Goal: Information Seeking & Learning: Learn about a topic

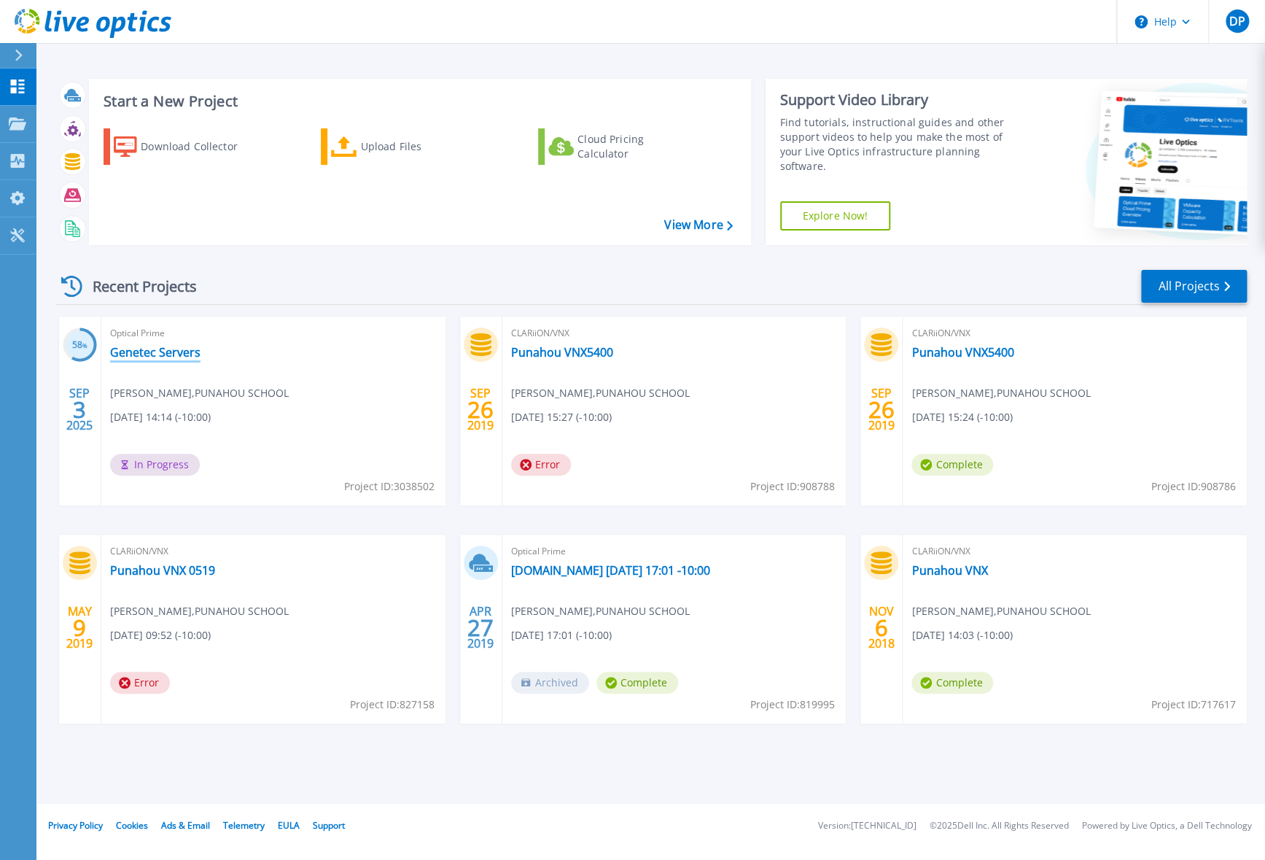
click at [165, 352] on link "Genetec Servers" at bounding box center [155, 352] width 90 height 15
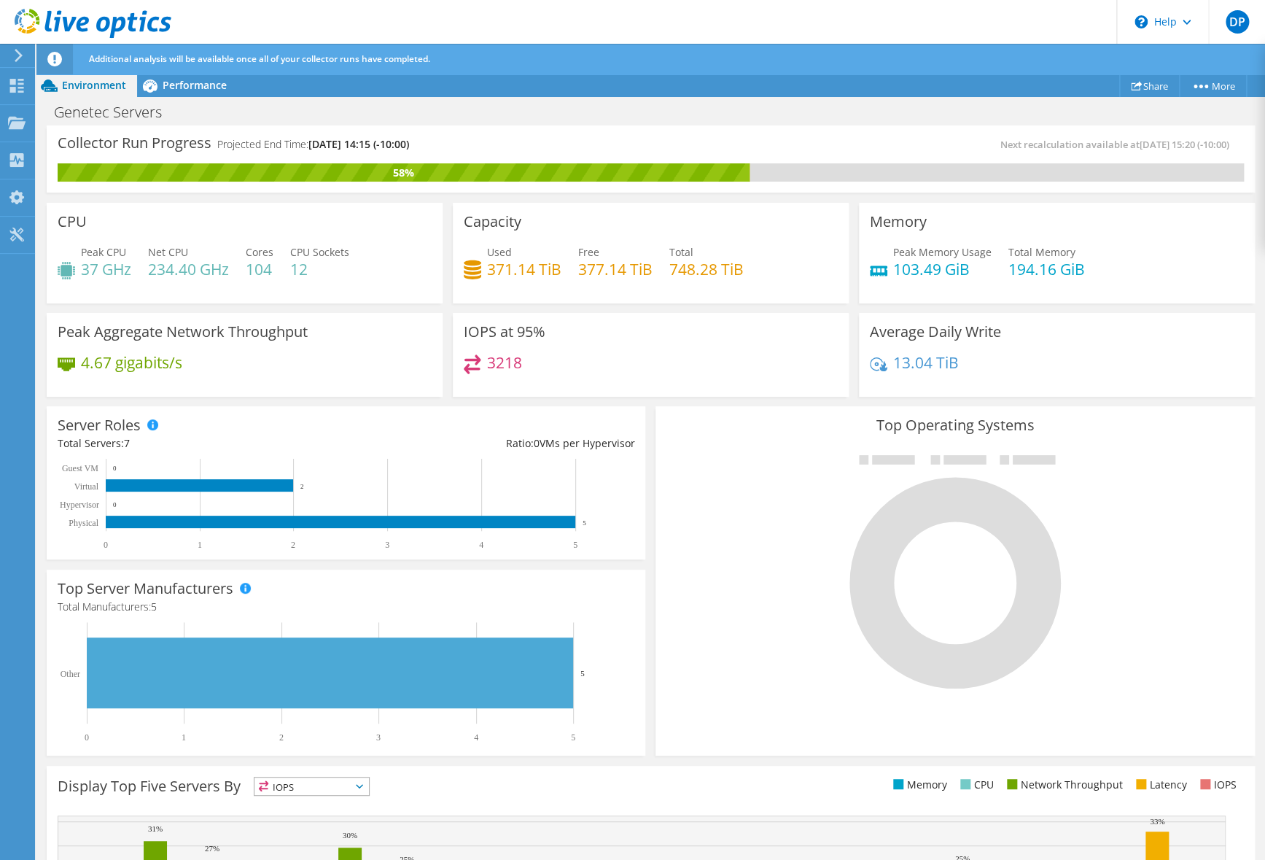
scroll to position [36, 0]
click at [190, 96] on div "Performance" at bounding box center [187, 85] width 101 height 23
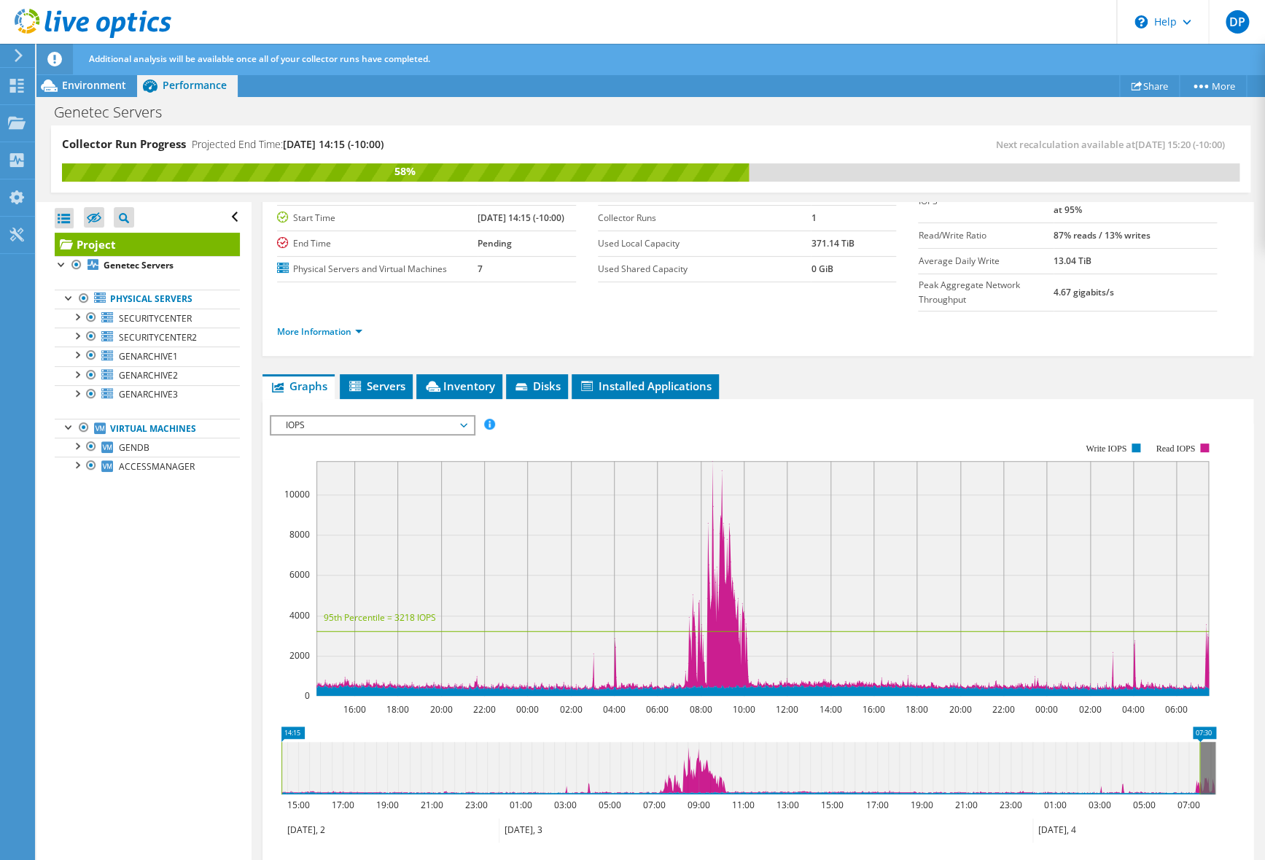
scroll to position [236, 0]
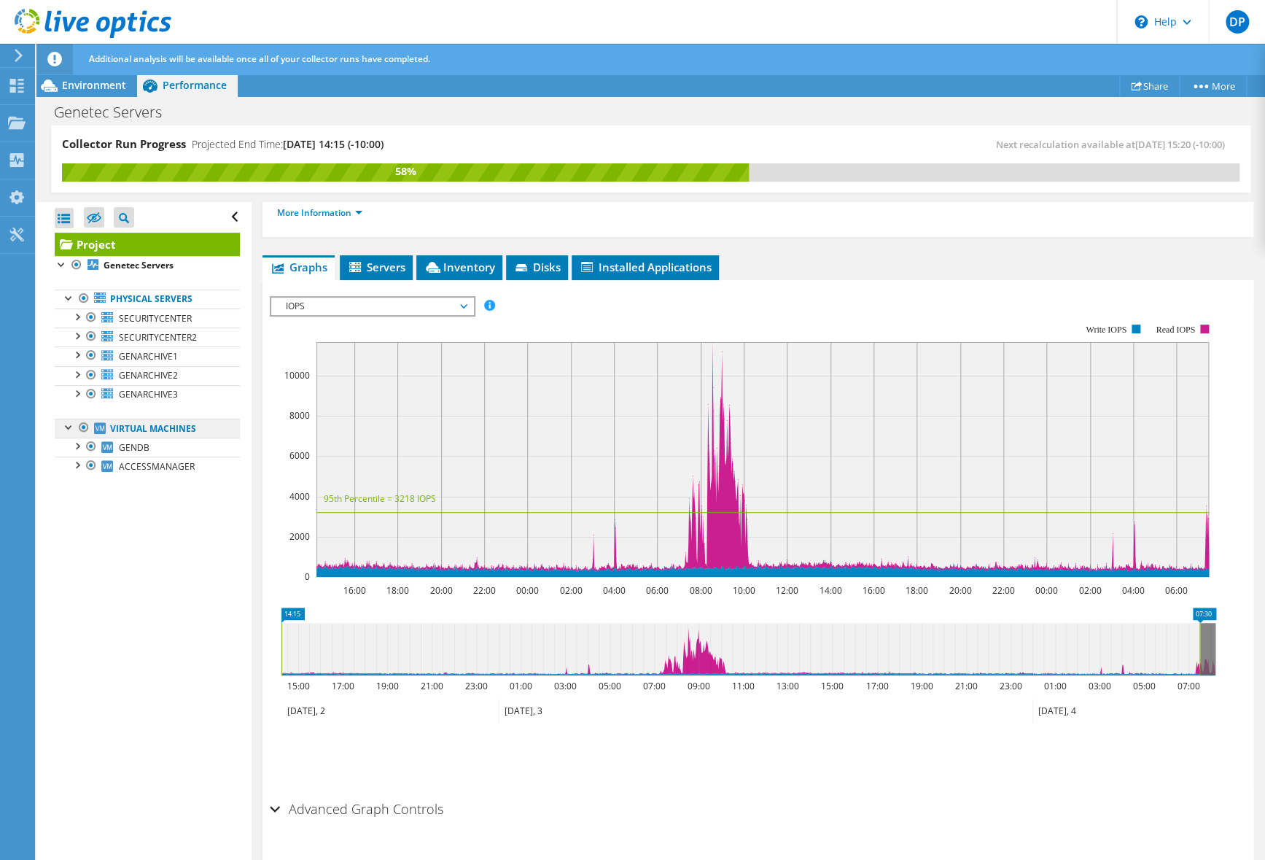
click at [179, 419] on link "Virtual Machines" at bounding box center [147, 428] width 185 height 19
click at [112, 298] on link "Physical Servers" at bounding box center [147, 299] width 185 height 19
click at [397, 298] on span "IOPS" at bounding box center [372, 307] width 187 height 18
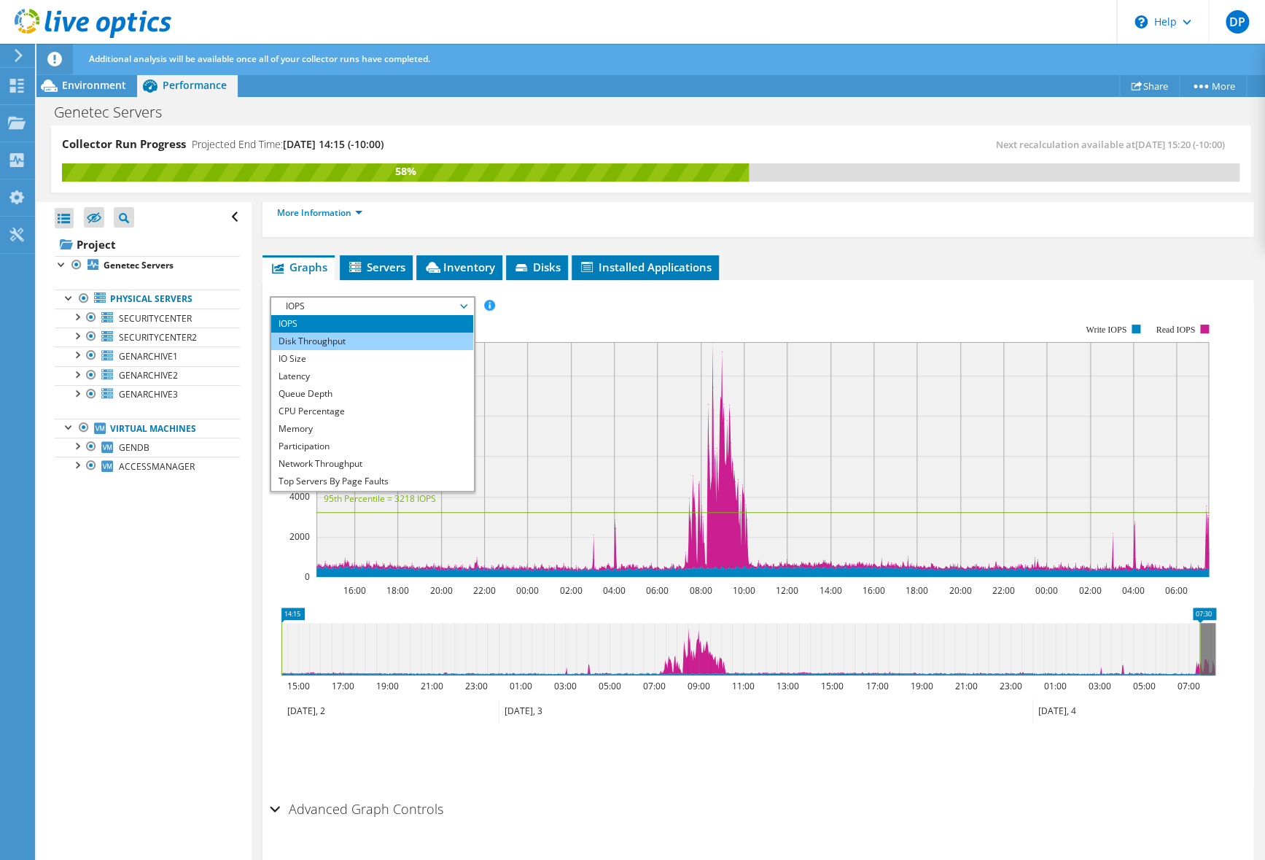
click at [373, 333] on li "Disk Throughput" at bounding box center [372, 342] width 202 height 18
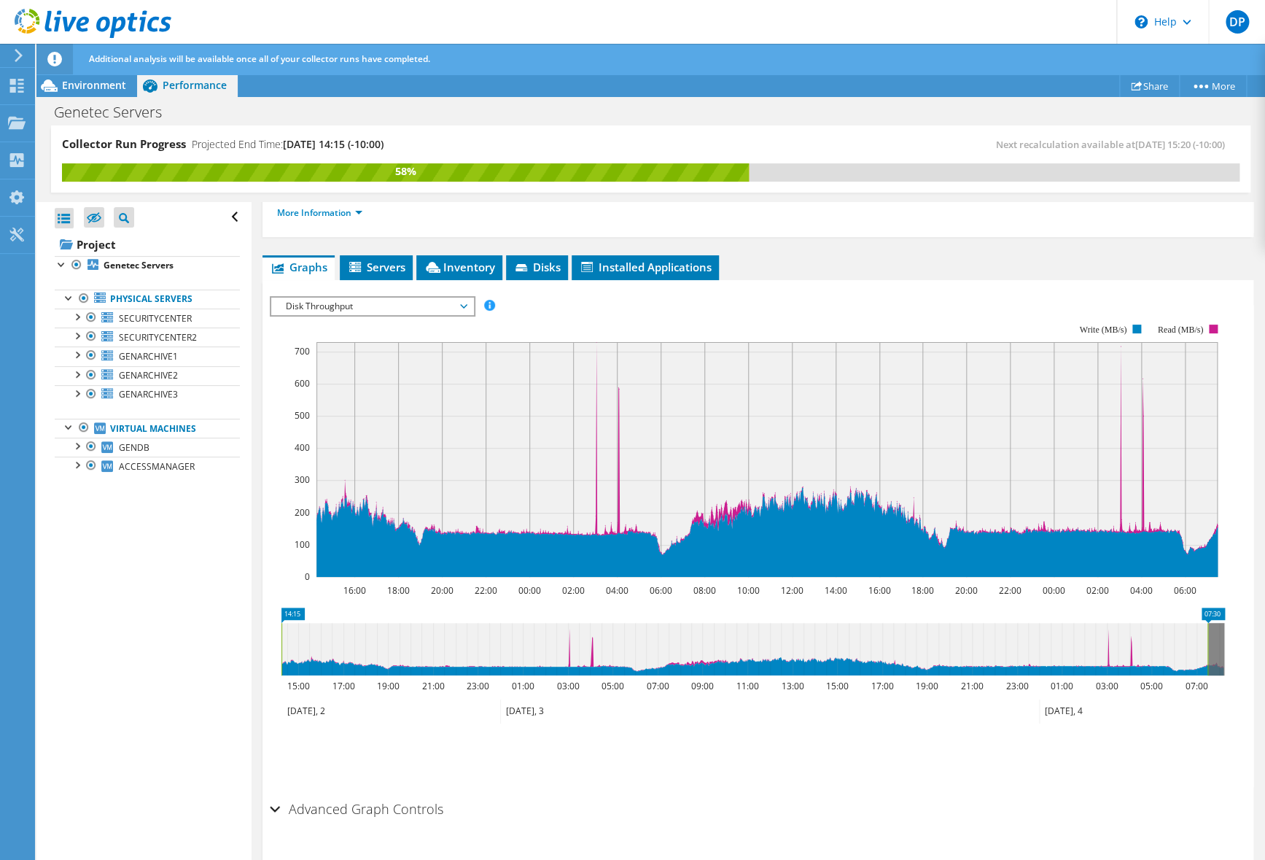
click at [376, 298] on span "Disk Throughput" at bounding box center [372, 307] width 187 height 18
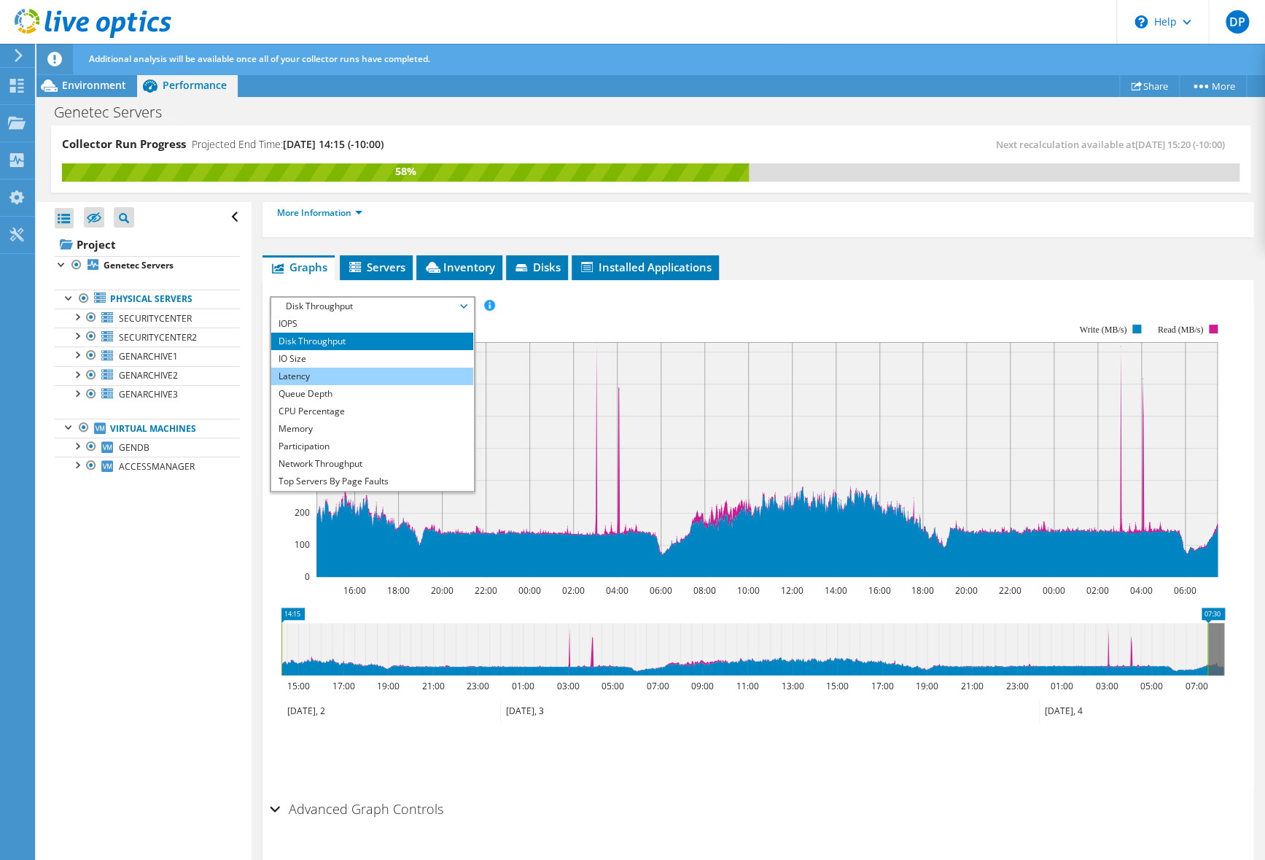
click at [349, 368] on li "Latency" at bounding box center [372, 377] width 202 height 18
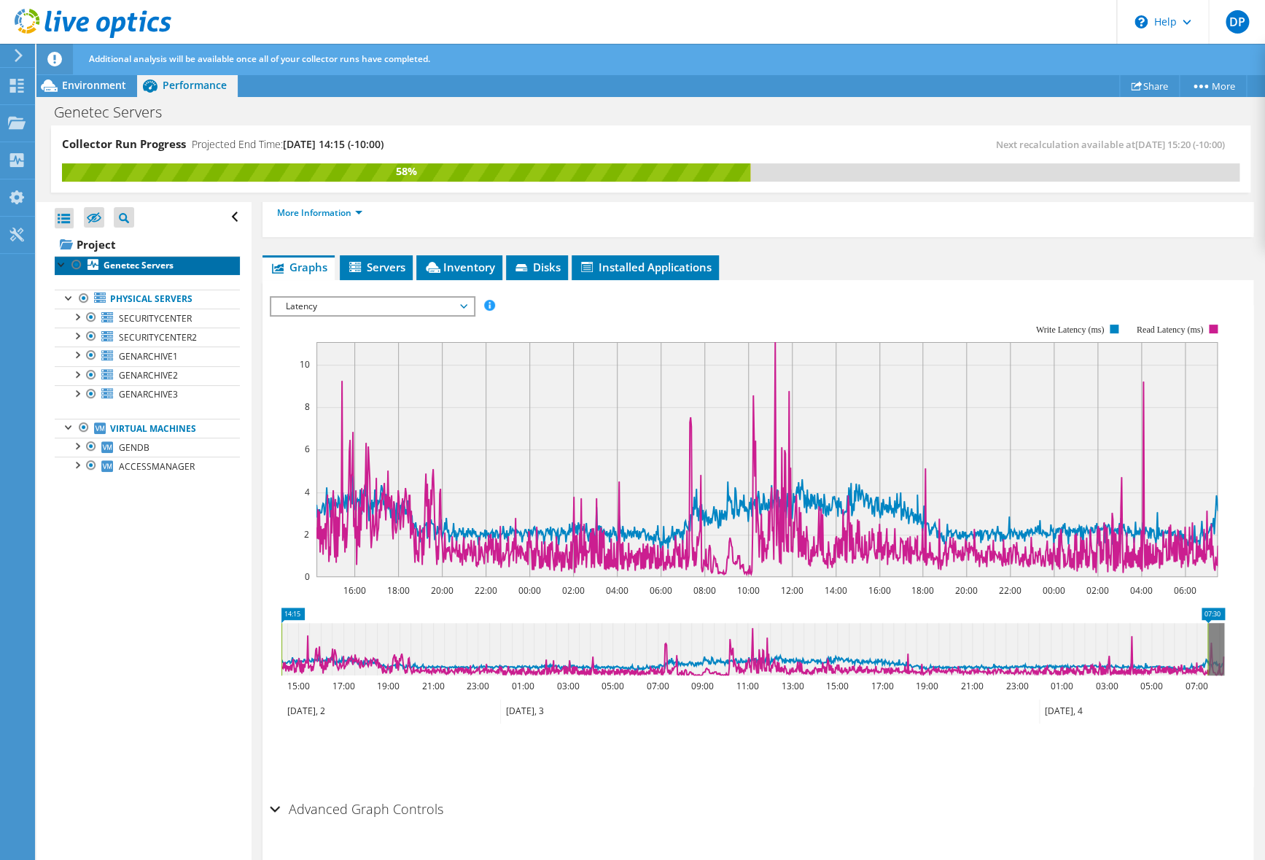
click at [149, 267] on b "Genetec Servers" at bounding box center [139, 265] width 70 height 12
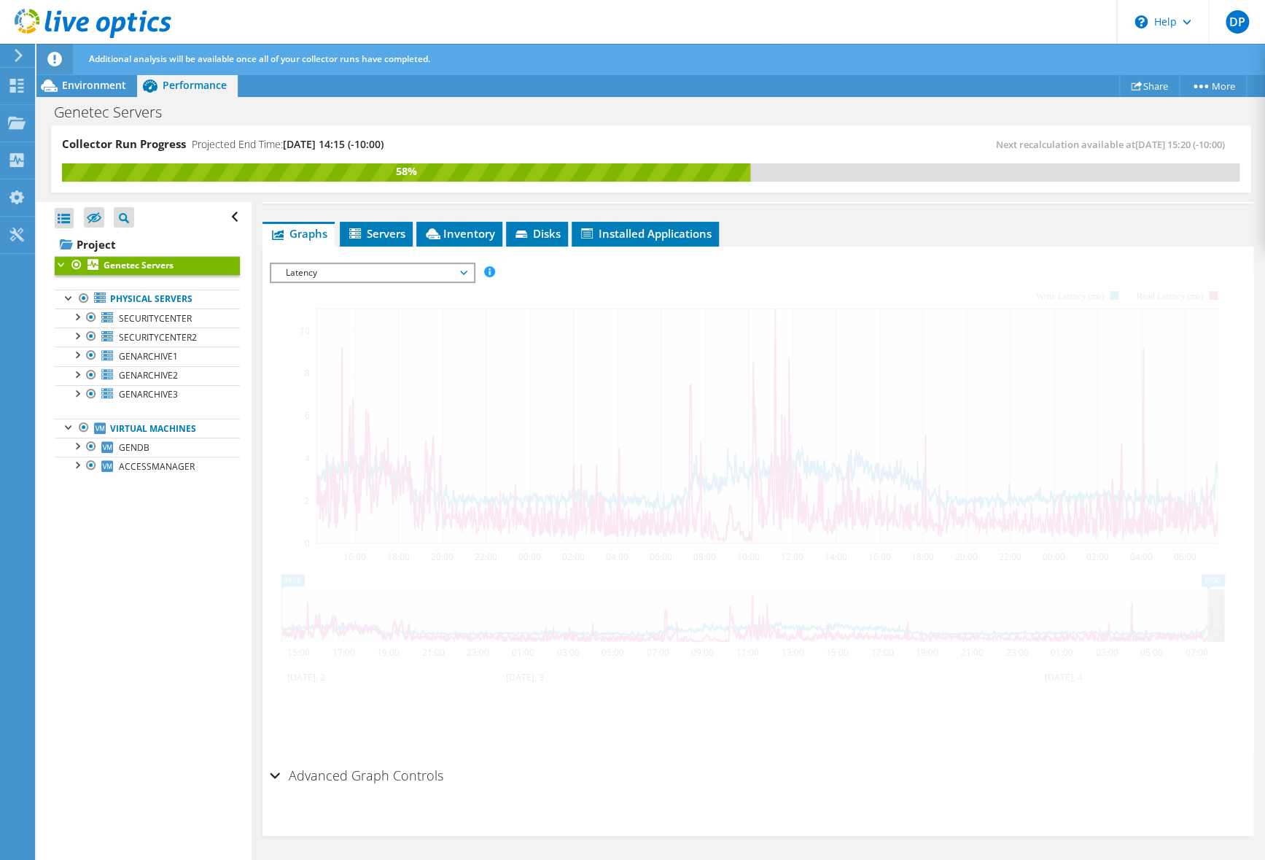
scroll to position [225, 0]
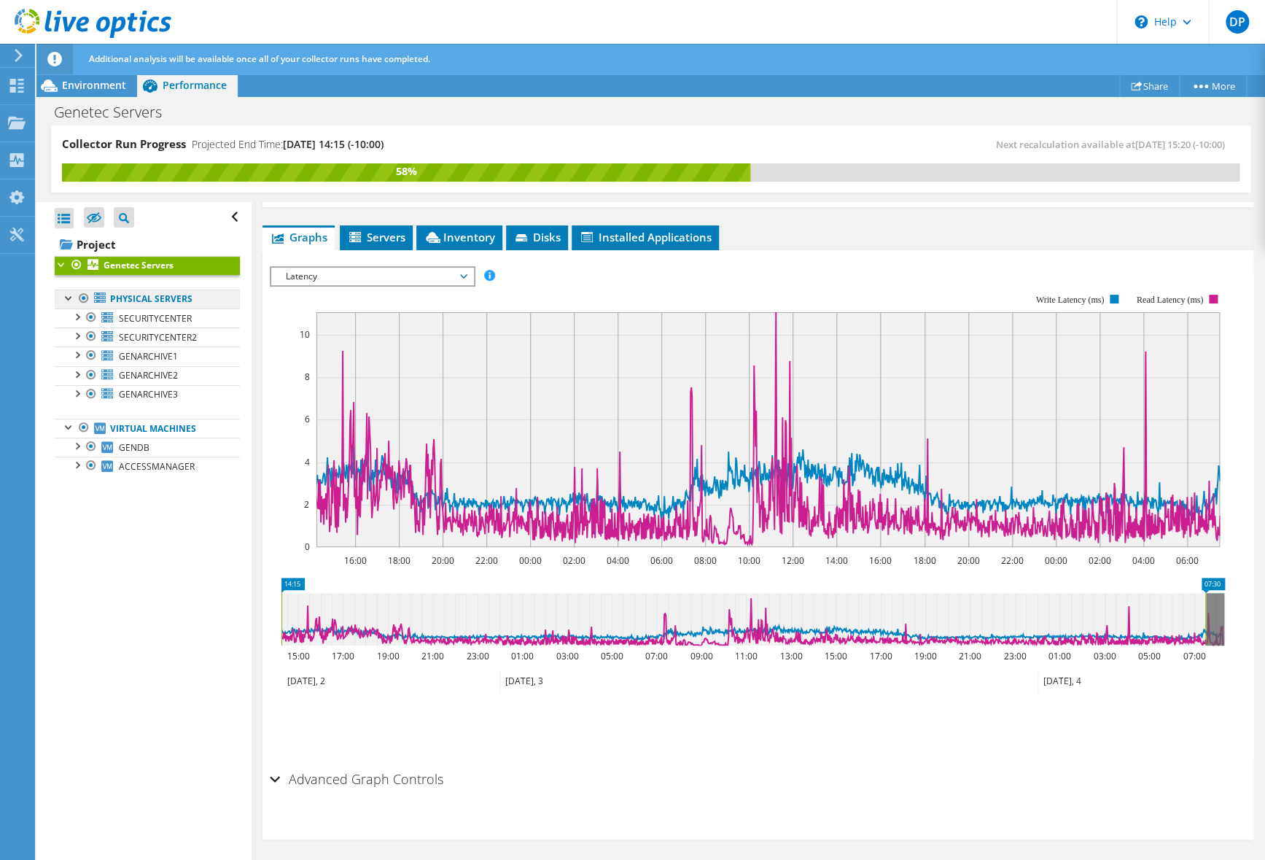
click at [151, 303] on link "Physical Servers" at bounding box center [147, 299] width 185 height 19
click at [127, 301] on link "Physical Servers" at bounding box center [147, 299] width 185 height 19
click at [149, 422] on link "Virtual Machines" at bounding box center [147, 428] width 185 height 19
click at [141, 452] on link "GENDB" at bounding box center [147, 447] width 185 height 19
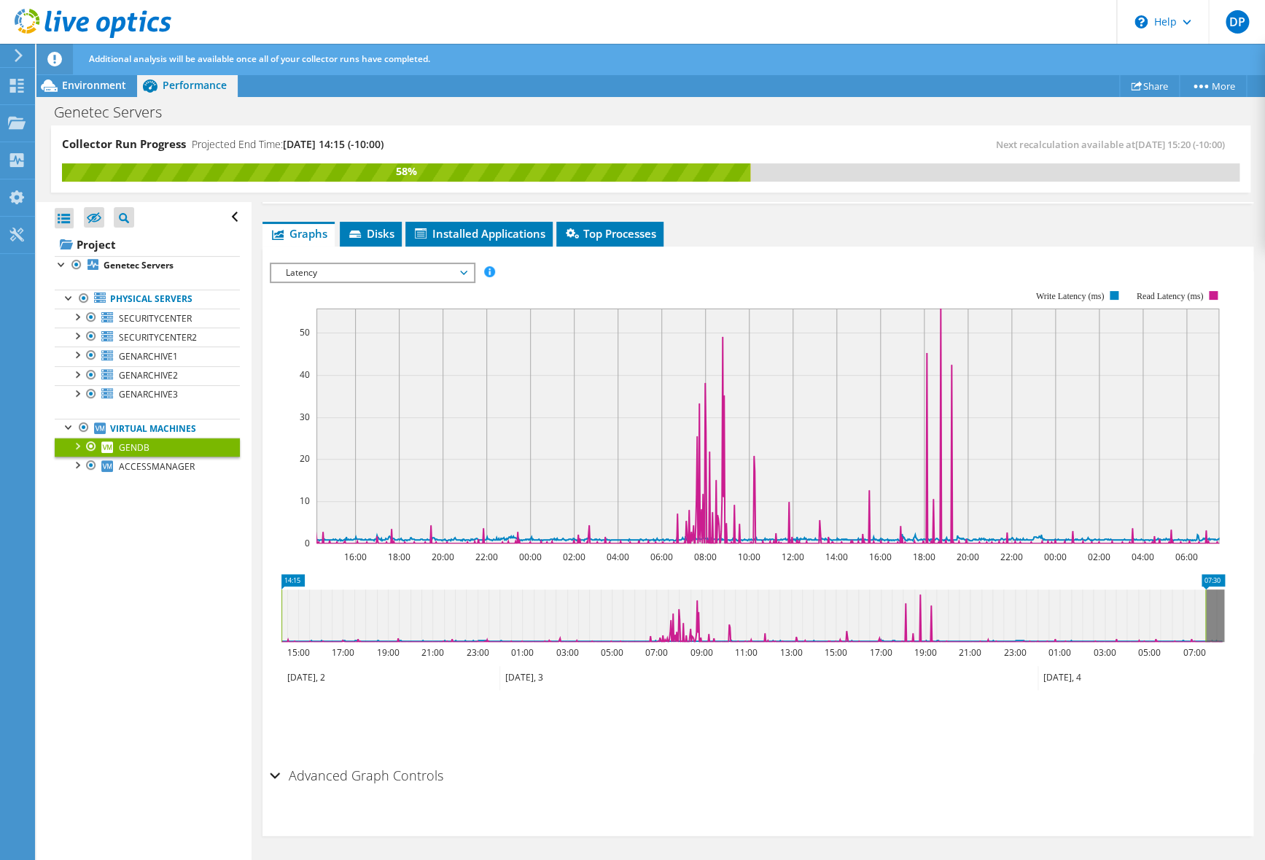
scroll to position [185, 0]
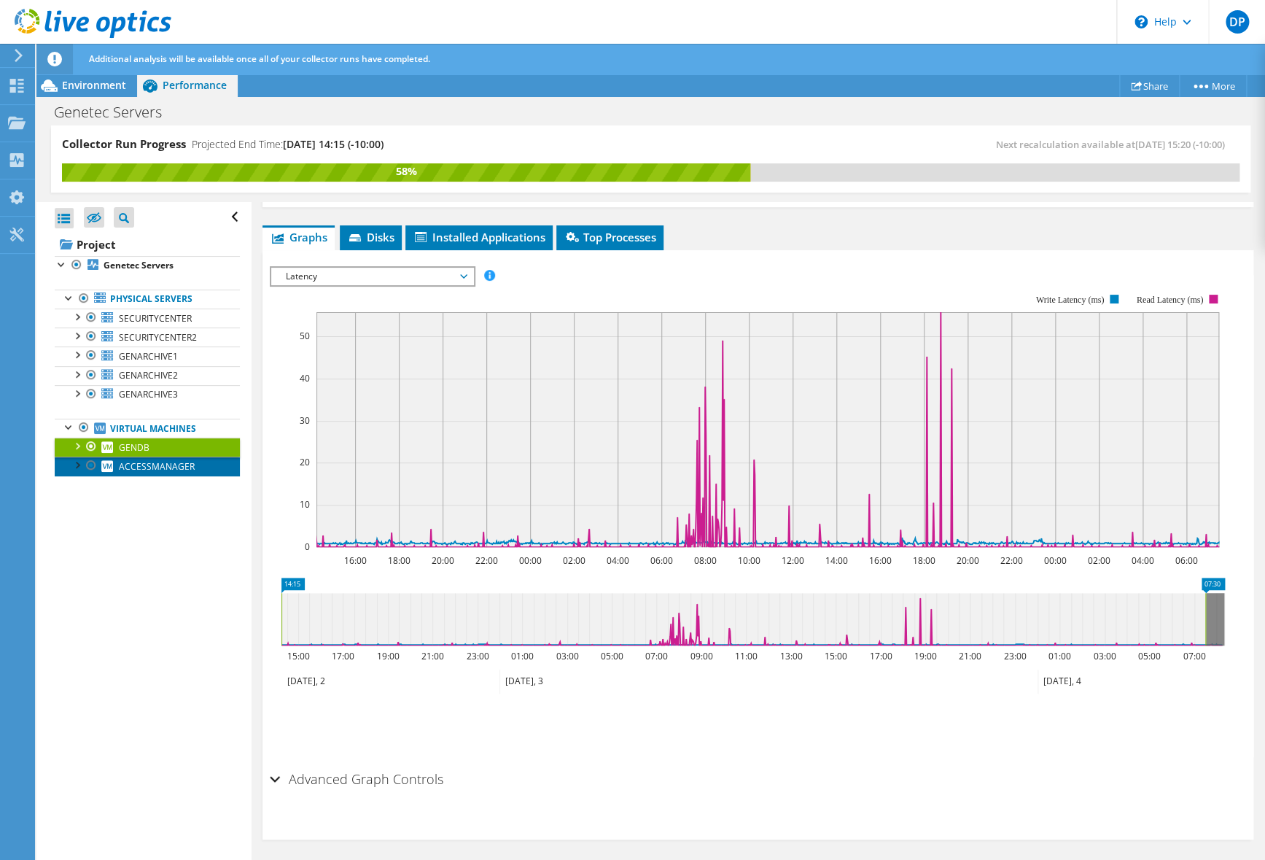
click at [182, 473] on link "ACCESSMANAGER" at bounding box center [147, 466] width 185 height 19
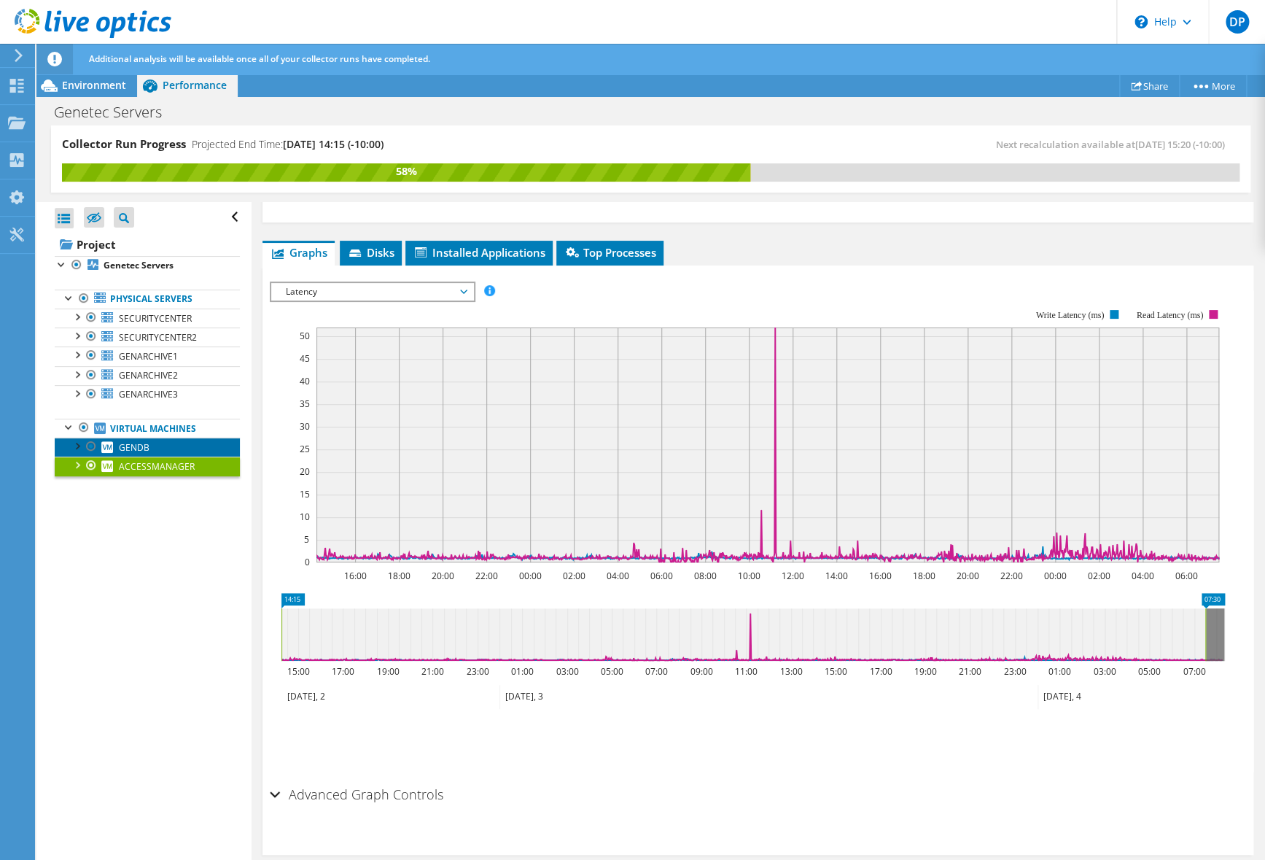
click at [182, 447] on link "GENDB" at bounding box center [147, 447] width 185 height 19
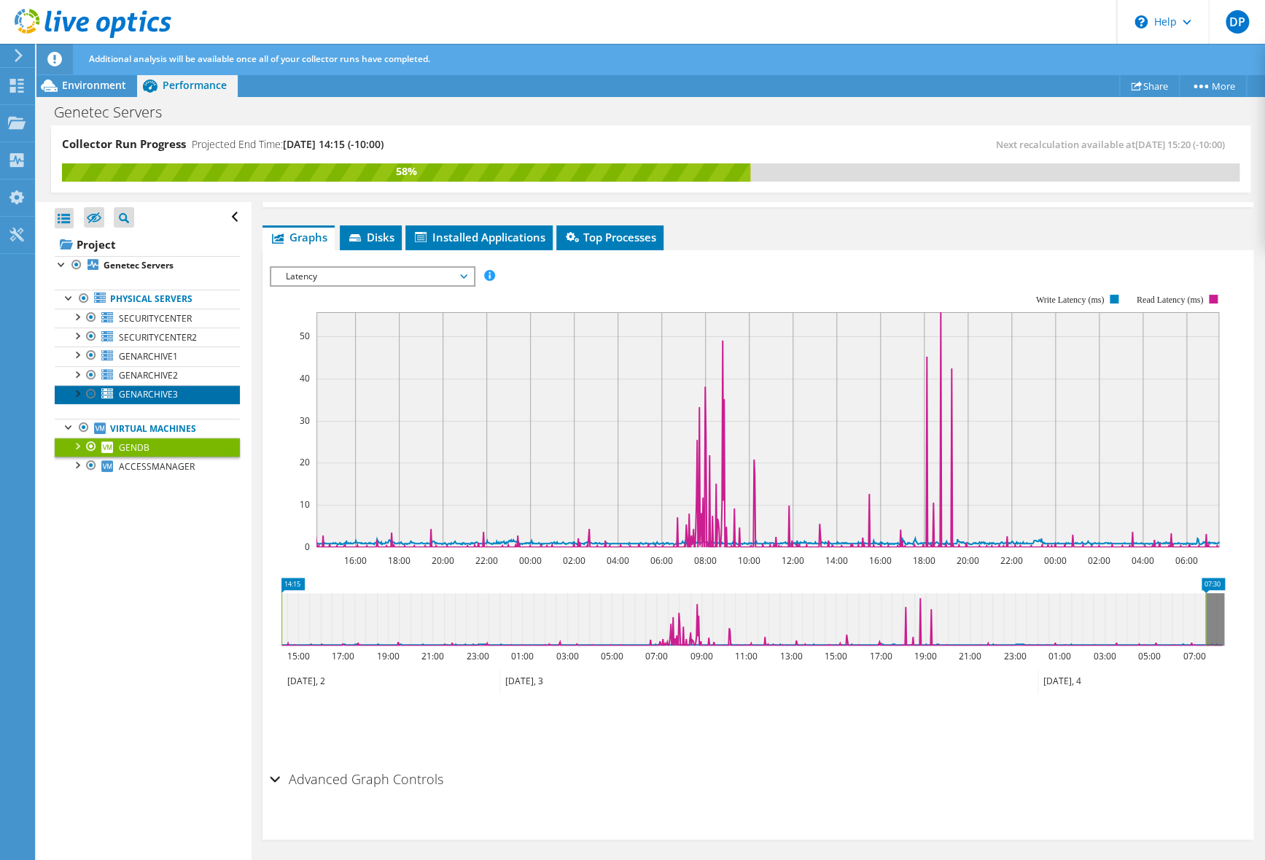
click at [172, 391] on span "GENARCHIVE3" at bounding box center [148, 394] width 59 height 12
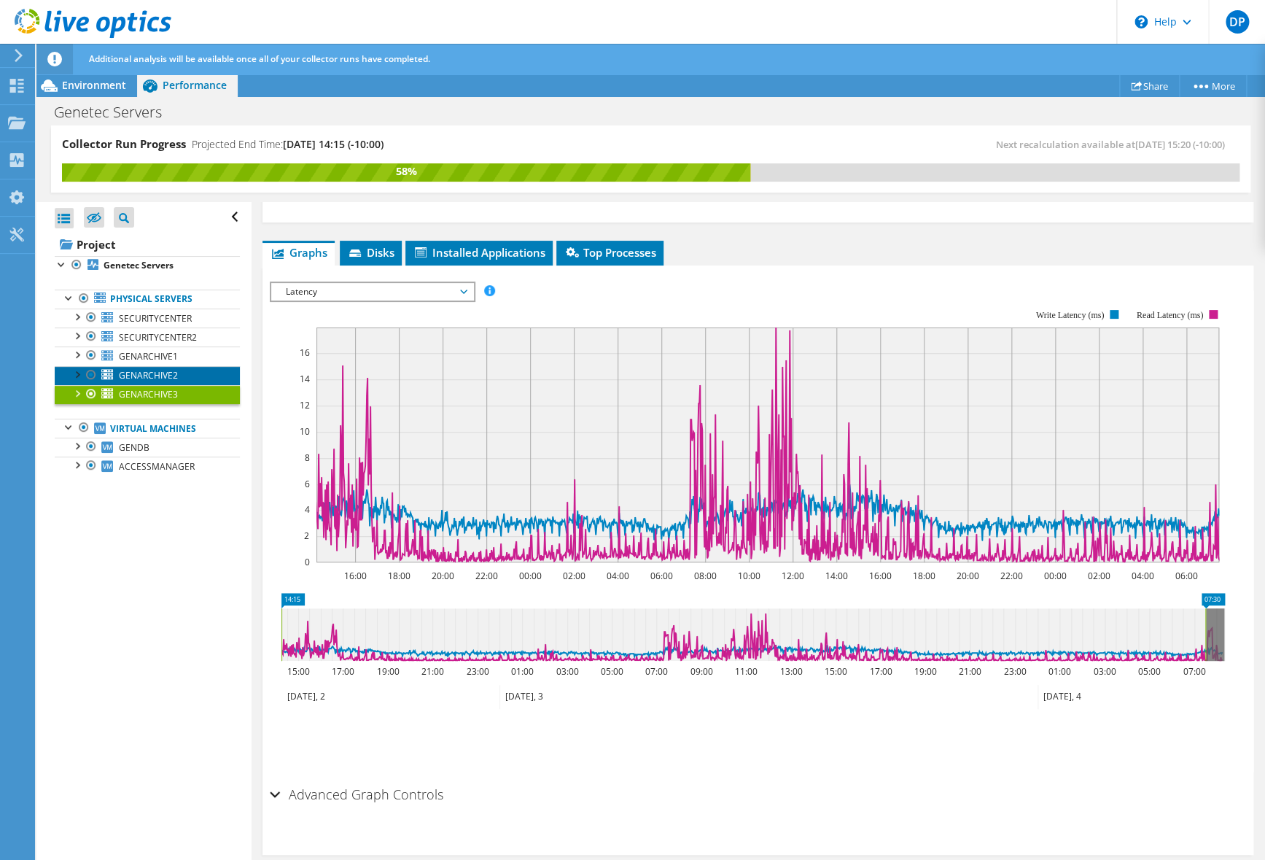
click at [170, 373] on span "GENARCHIVE2" at bounding box center [148, 375] width 59 height 12
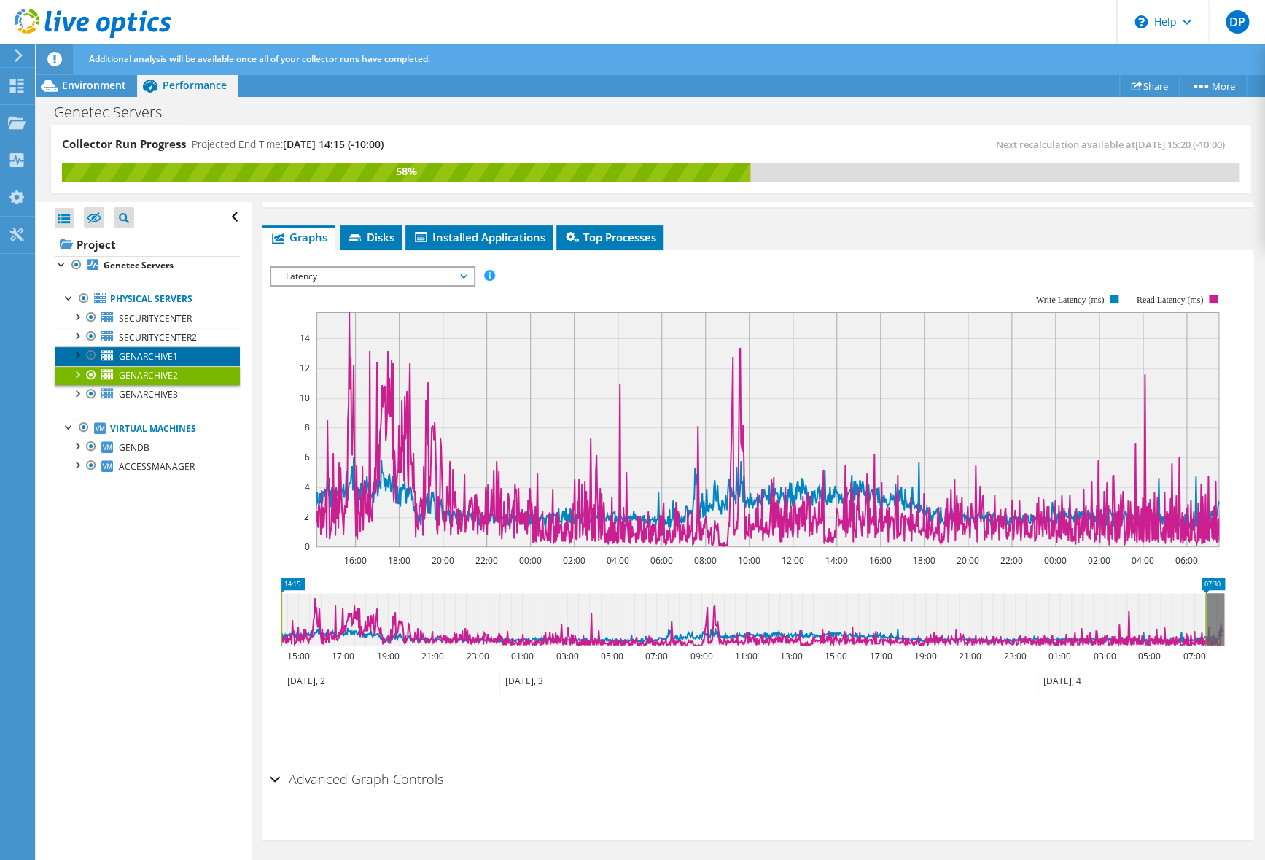
click at [172, 354] on span "GENARCHIVE1" at bounding box center [148, 356] width 59 height 12
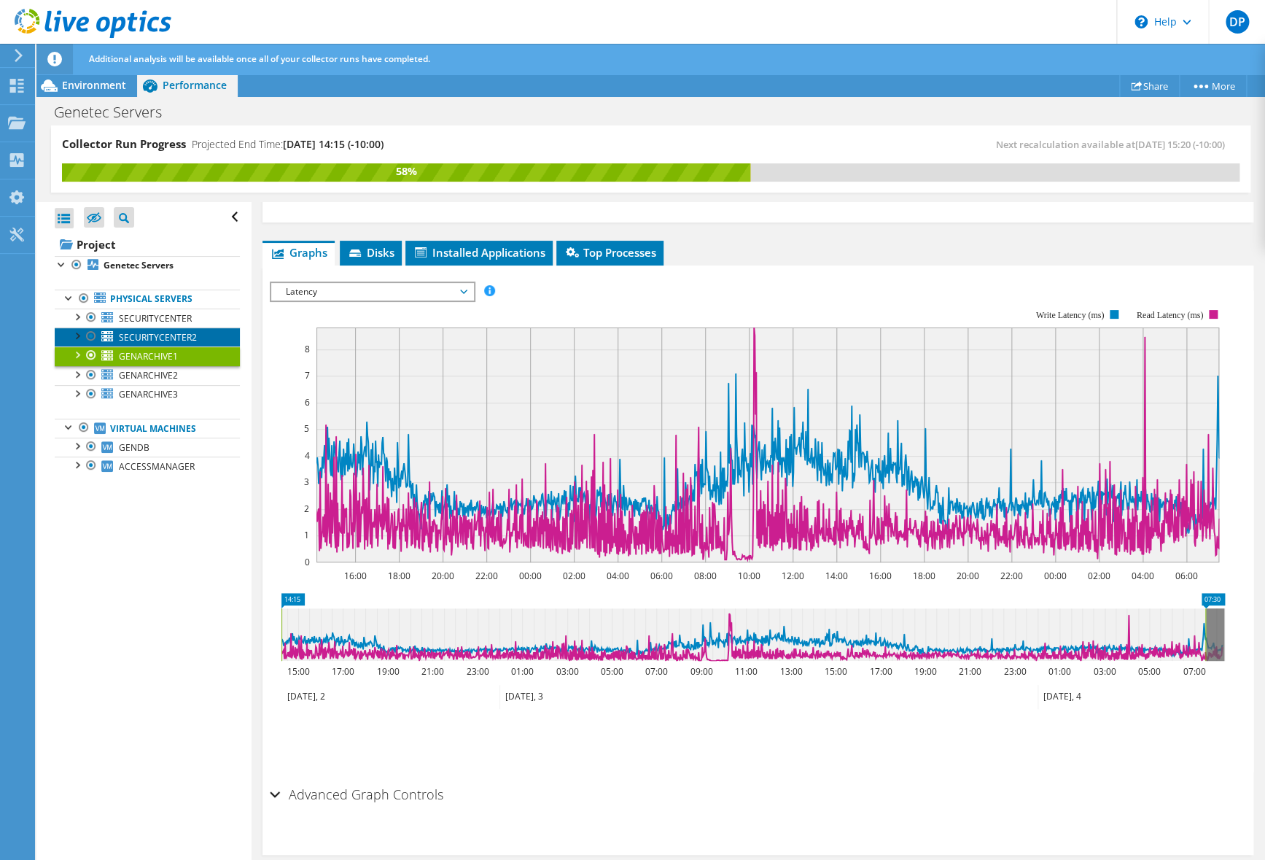
click at [169, 338] on span "SECURITYCENTER2" at bounding box center [158, 337] width 78 height 12
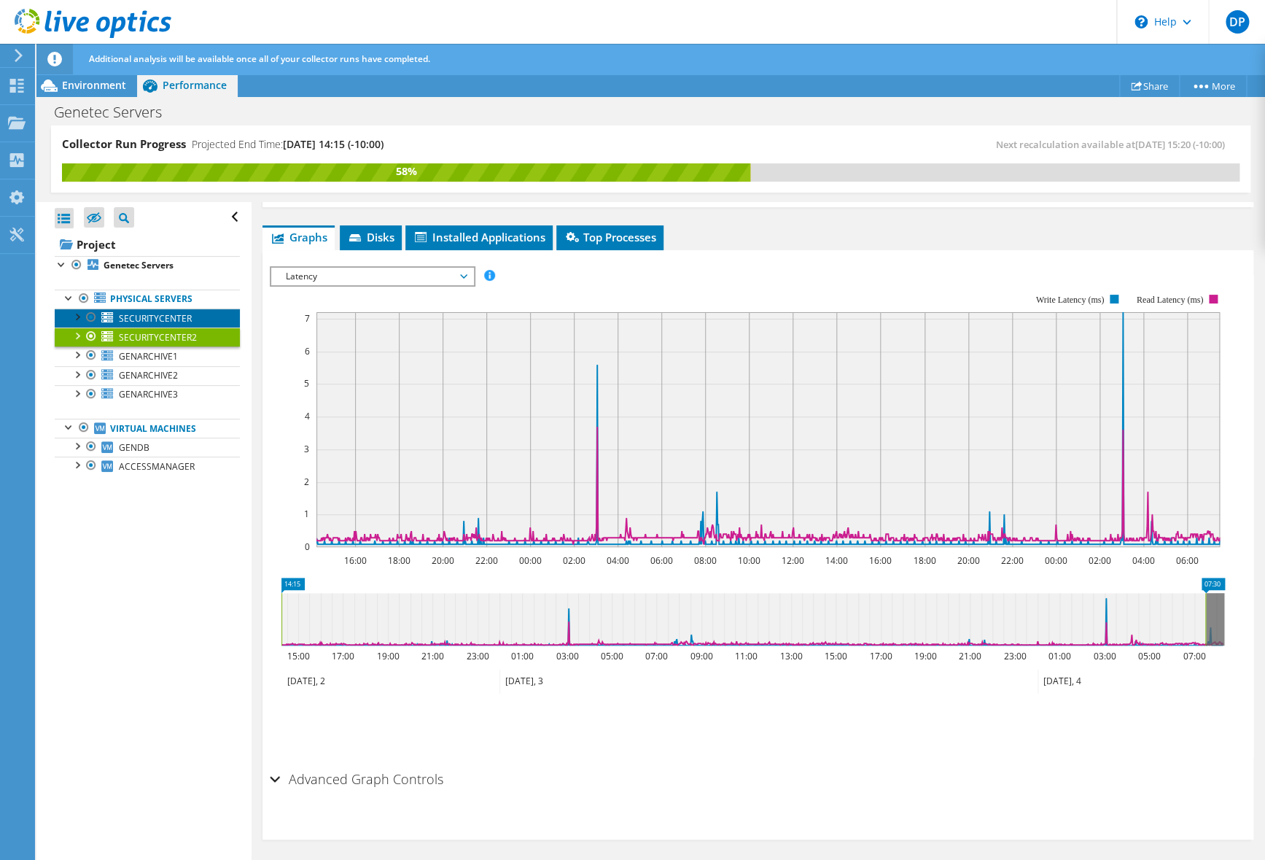
click at [177, 316] on span "SECURITYCENTER" at bounding box center [155, 318] width 73 height 12
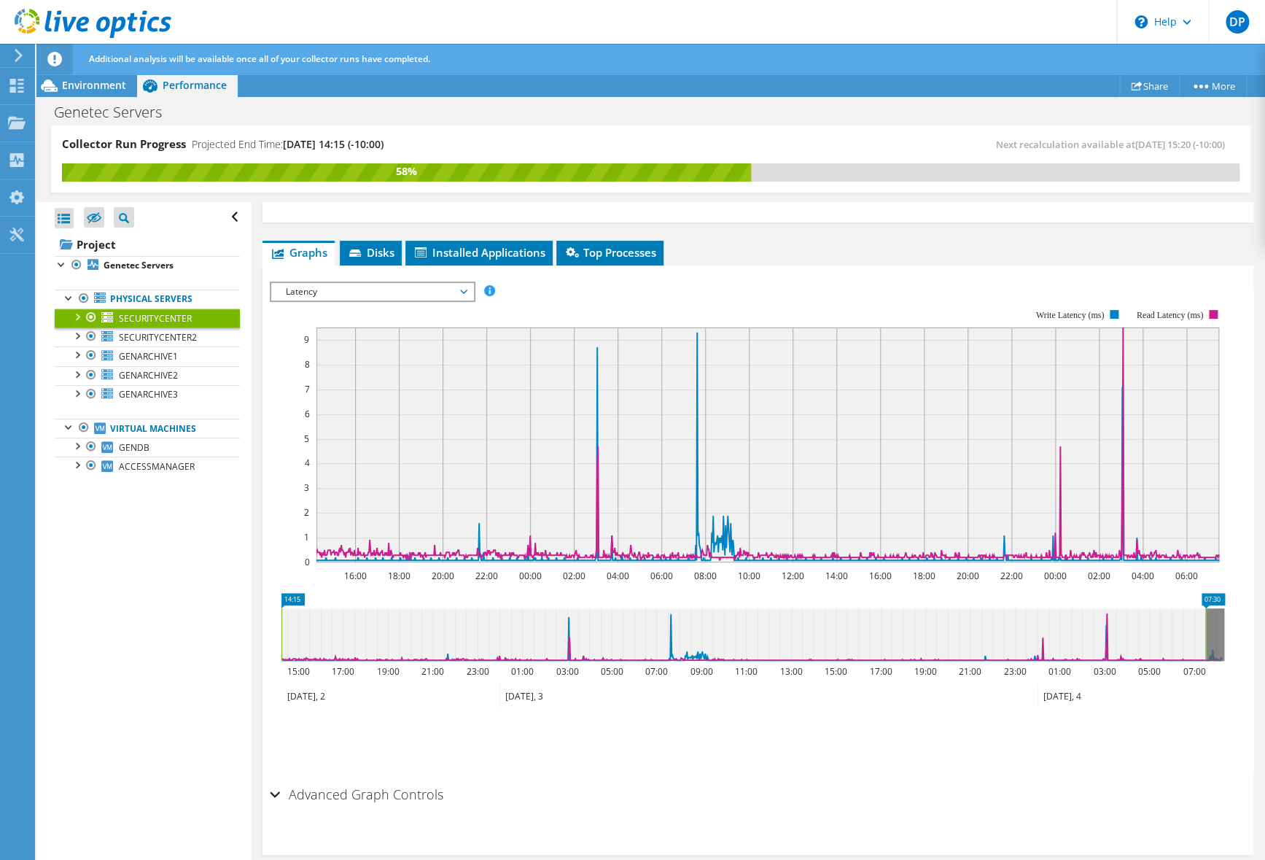
click at [79, 317] on div at bounding box center [76, 316] width 15 height 15
click at [131, 355] on link "Network Interfaces" at bounding box center [147, 355] width 185 height 19
click at [82, 352] on div at bounding box center [84, 353] width 15 height 15
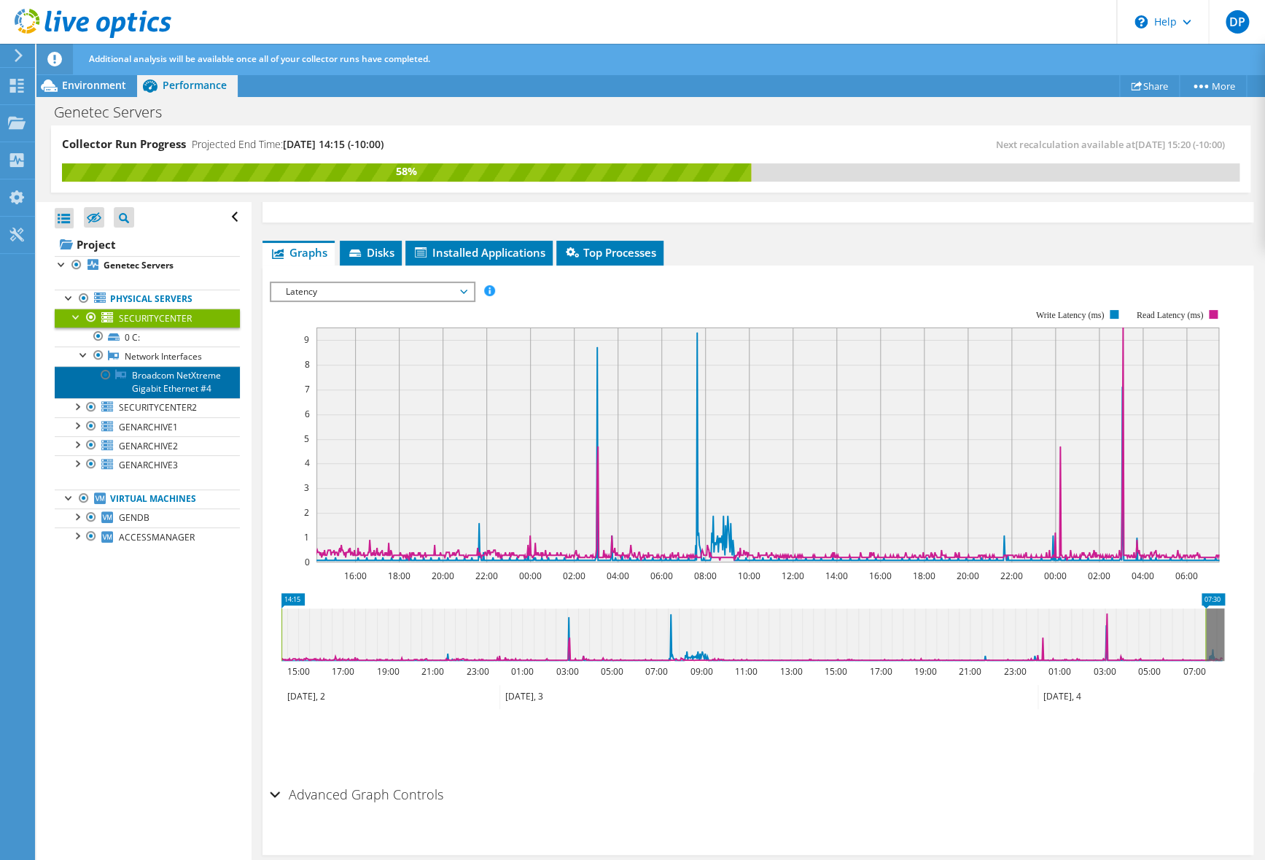
click at [158, 376] on link "Broadcom NetXtreme Gigabit Ethernet #4" at bounding box center [147, 382] width 185 height 32
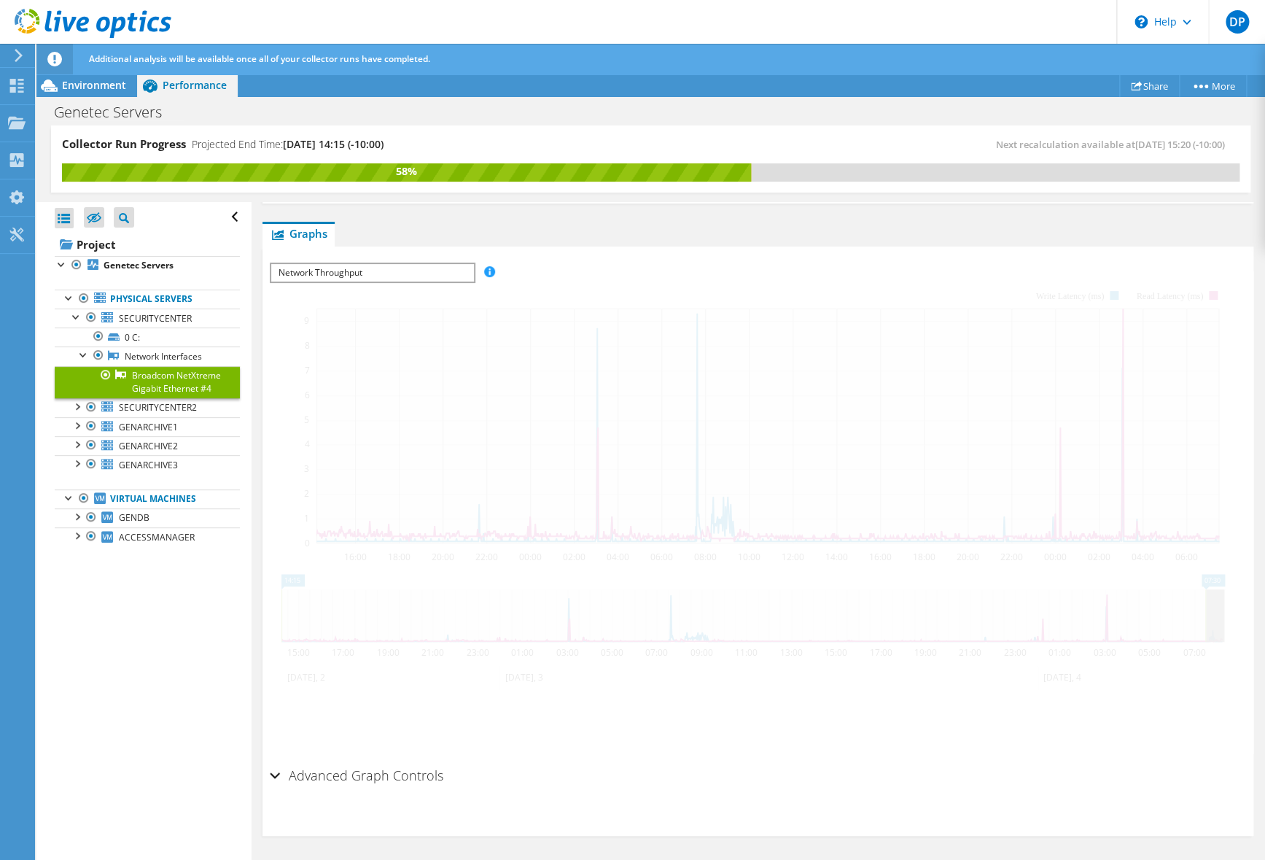
scroll to position [133, 0]
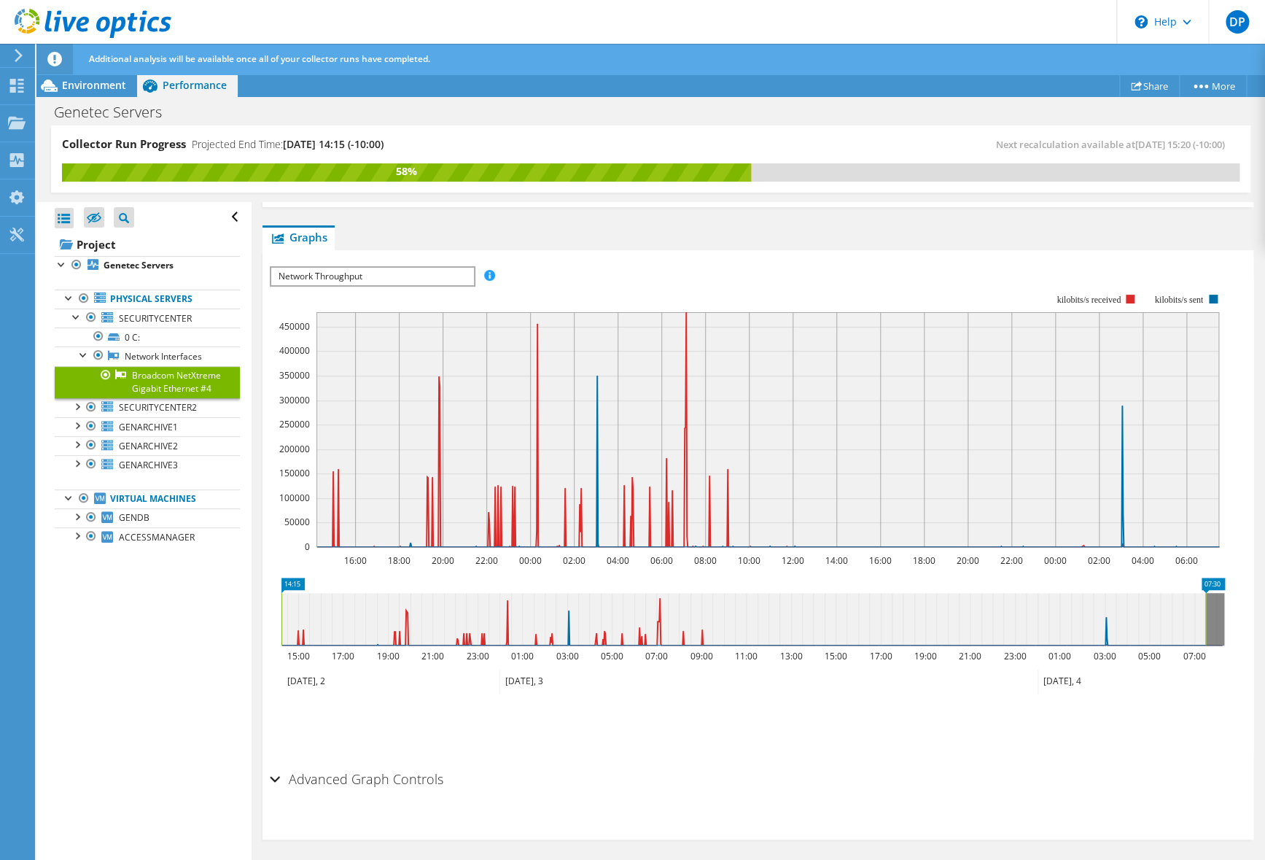
click at [356, 271] on span "Network Throughput" at bounding box center [372, 277] width 202 height 18
click at [349, 292] on li "Network Throughput" at bounding box center [372, 294] width 202 height 18
click at [344, 276] on span "Network Throughput" at bounding box center [372, 277] width 187 height 18
click at [142, 351] on link "Network Interfaces" at bounding box center [147, 355] width 185 height 19
